Goal: Information Seeking & Learning: Understand process/instructions

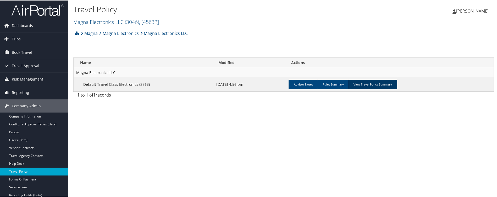
click at [367, 84] on link "View Travel Policy Summary" at bounding box center [372, 83] width 49 height 9
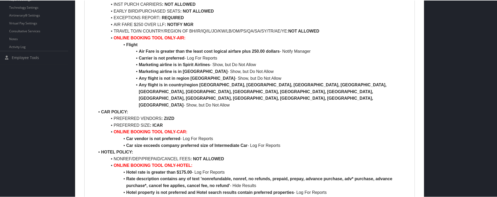
scroll to position [209, 0]
